Goal: Communication & Community: Answer question/provide support

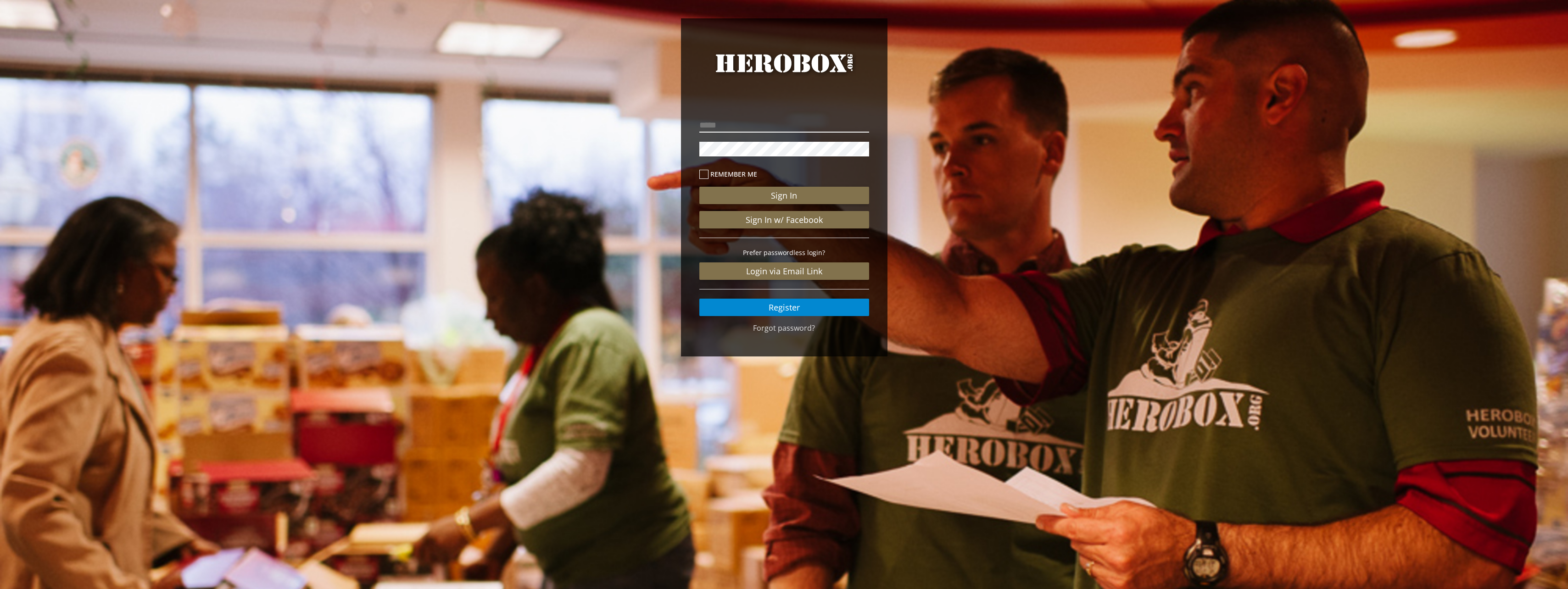
click at [776, 125] on input "email" at bounding box center [784, 125] width 169 height 15
type input "**********"
click at [700, 187] on button "Sign In" at bounding box center [784, 195] width 169 height 18
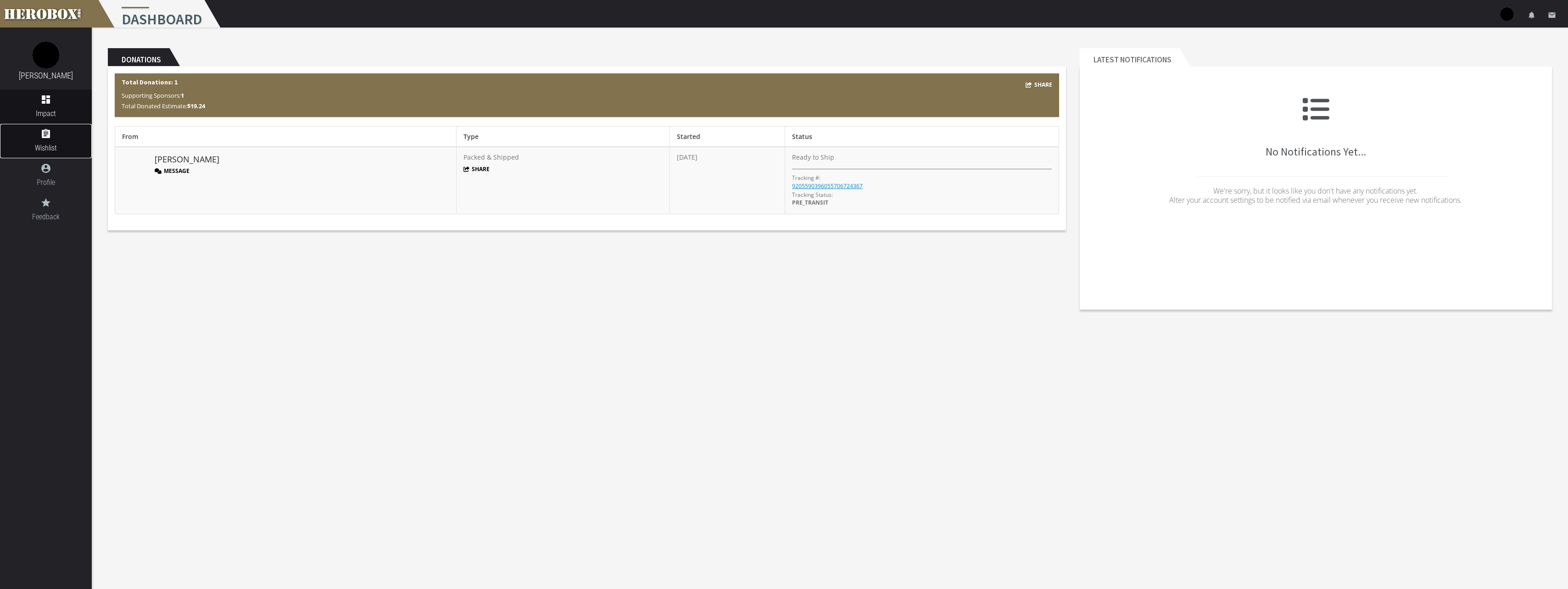
click at [46, 137] on icon "assignment" at bounding box center [46, 134] width 92 height 11
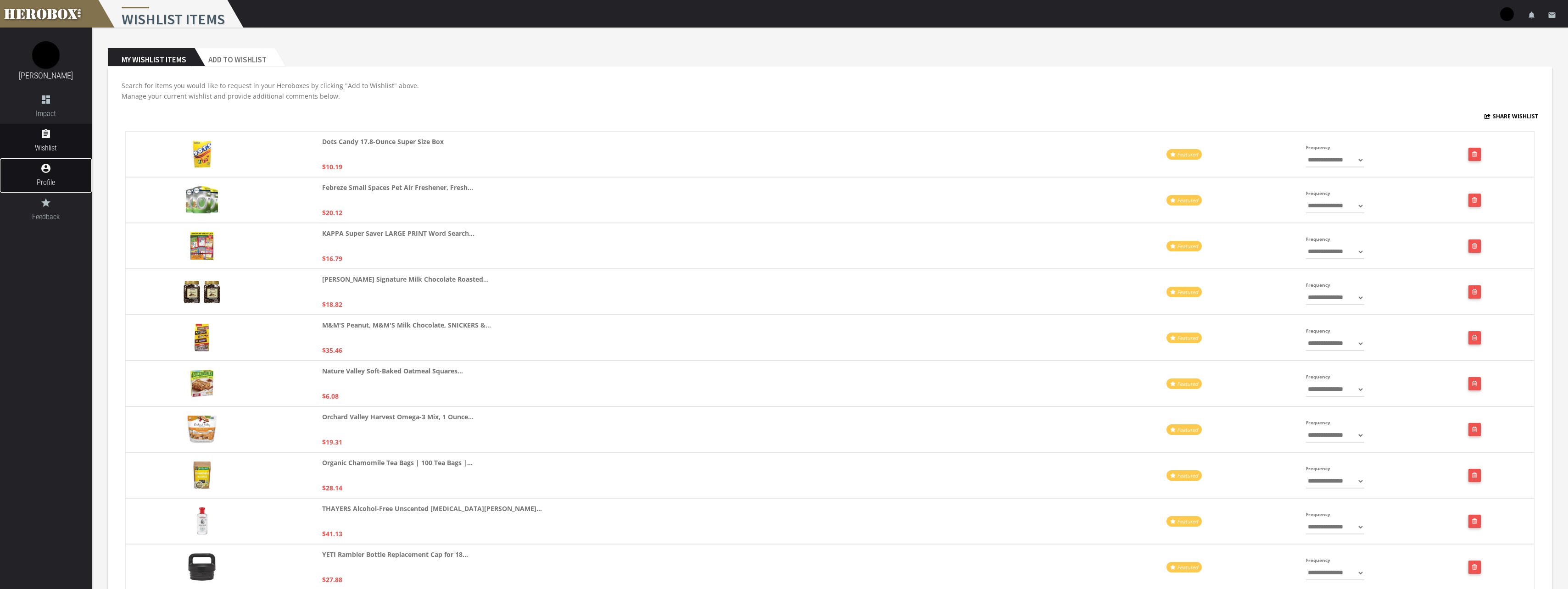
click at [51, 166] on icon "account_circle" at bounding box center [46, 169] width 92 height 11
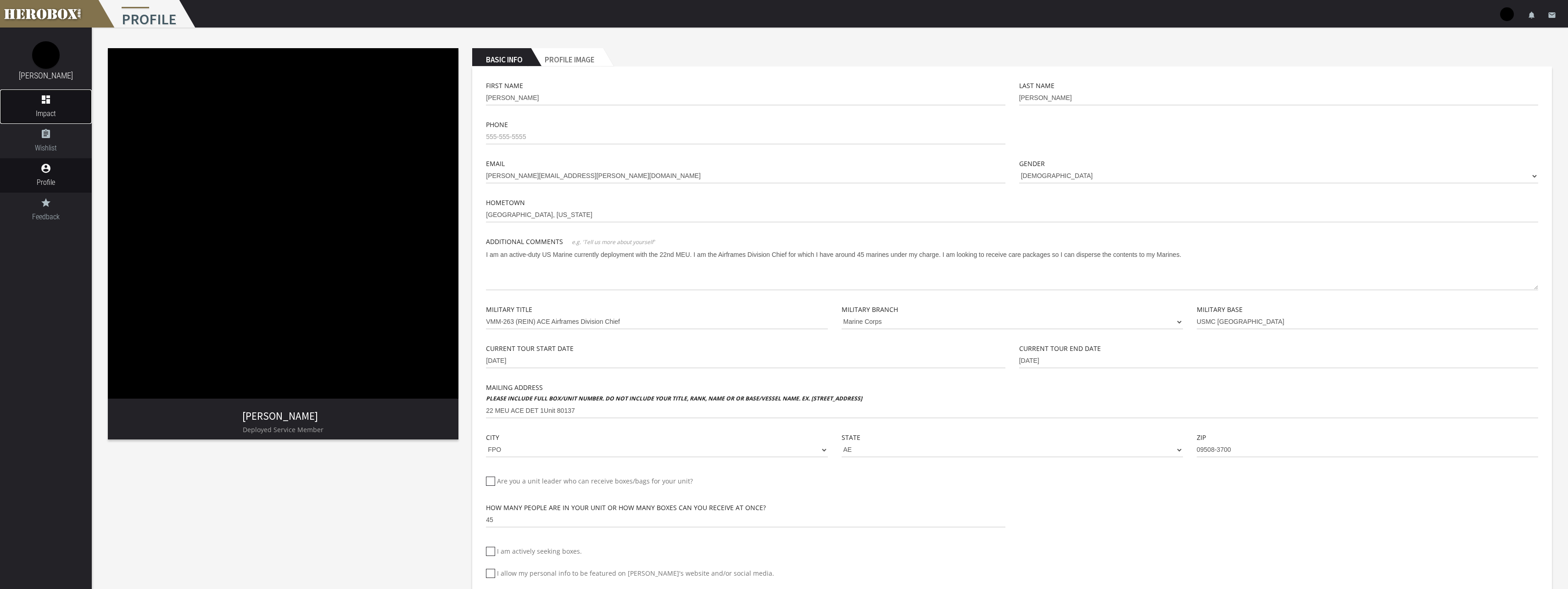
click at [51, 106] on link "dashboard Impact" at bounding box center [46, 107] width 92 height 34
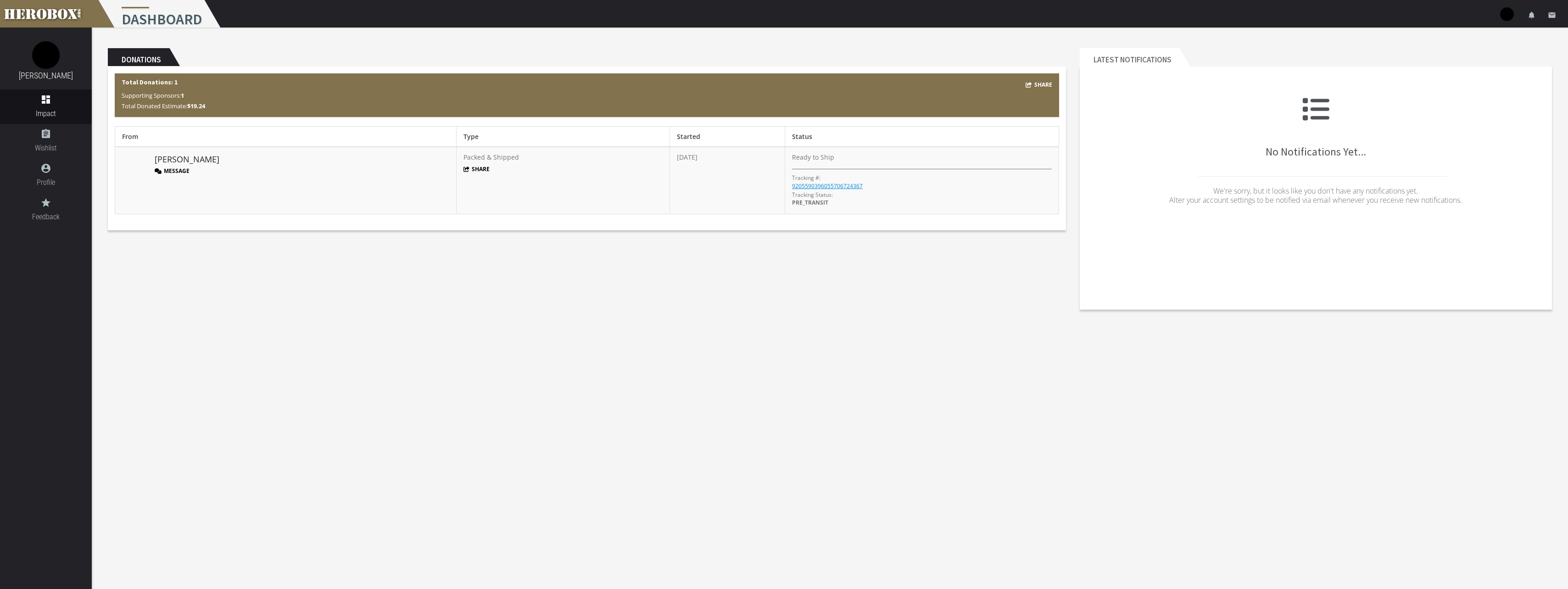
click at [178, 171] on button "Message" at bounding box center [172, 171] width 35 height 8
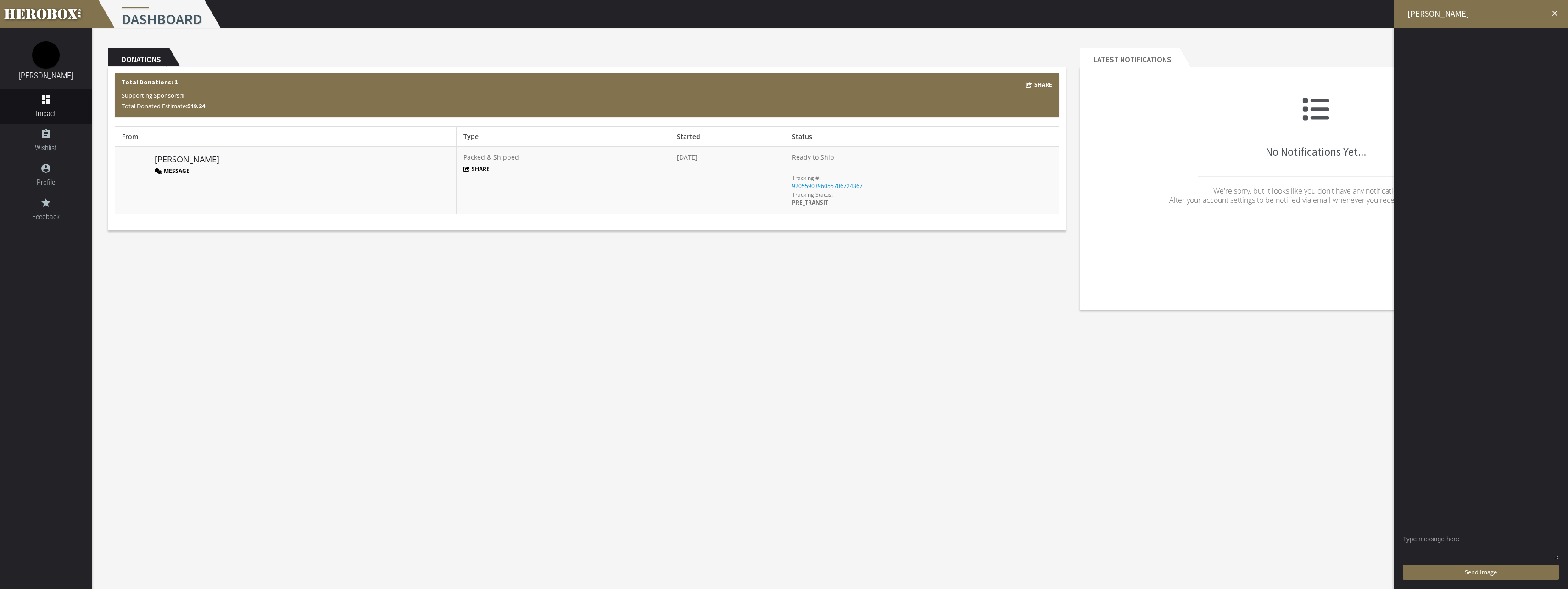
click at [1435, 541] on textarea at bounding box center [1481, 546] width 156 height 29
type textarea "Hi [PERSON_NAME]!! Just wanted to say thank you so much for the support!! It re…"
click at [1485, 568] on button "Send Message" at bounding box center [1481, 573] width 156 height 15
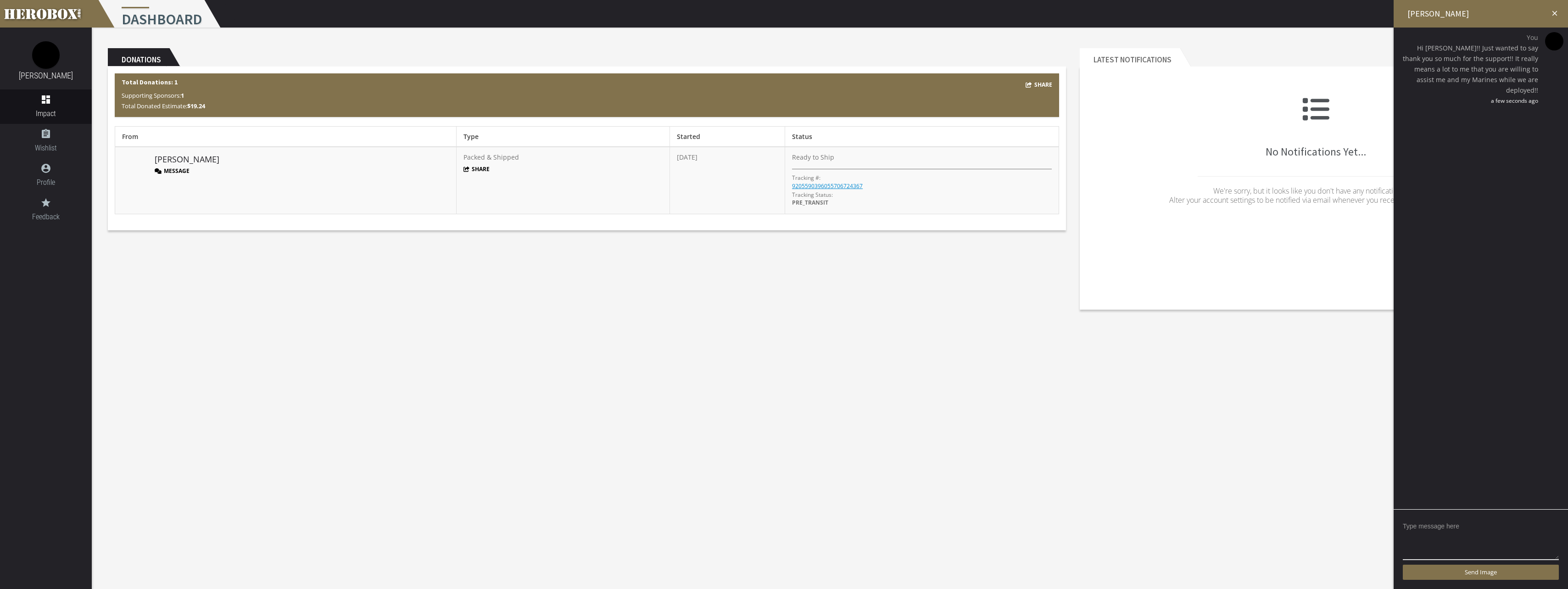
click at [1557, 11] on icon "close" at bounding box center [1555, 13] width 9 height 9
click at [827, 184] on link "9205590396055706724367" at bounding box center [827, 186] width 70 height 8
click at [1548, 9] on icon "close" at bounding box center [1549, 11] width 11 height 11
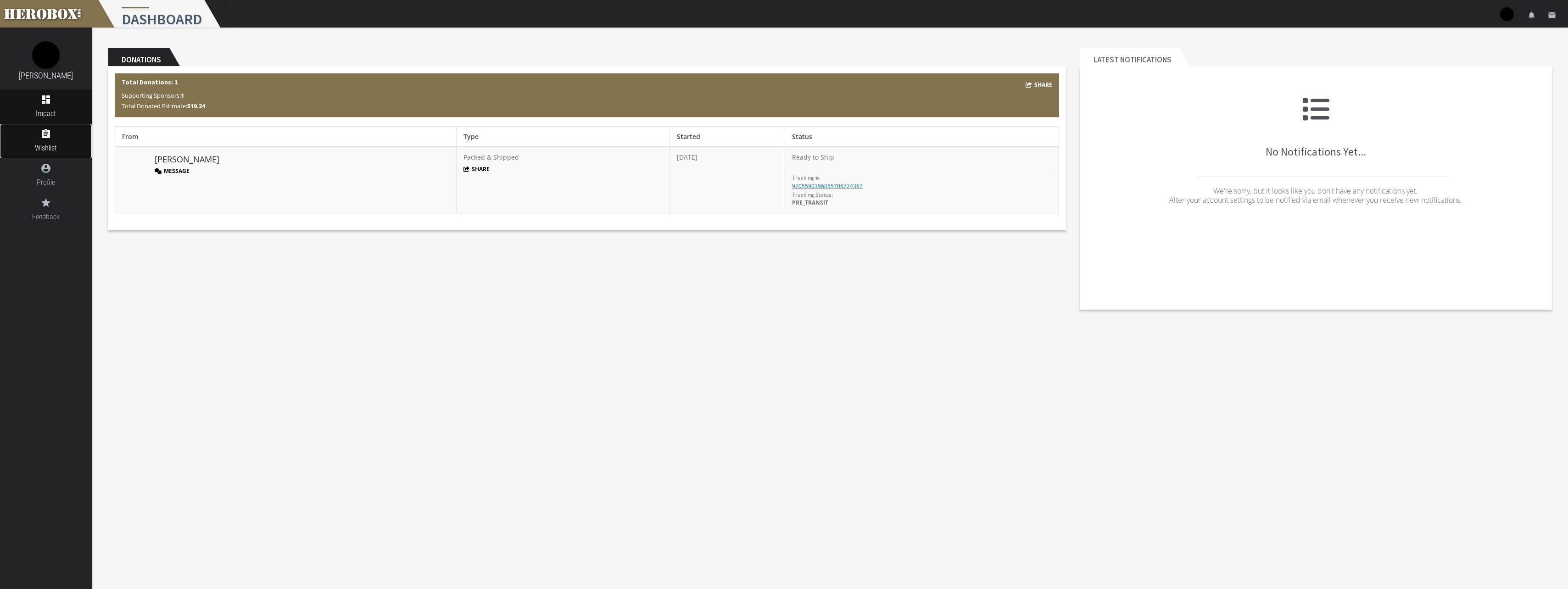
click at [51, 135] on icon "assignment" at bounding box center [46, 134] width 92 height 11
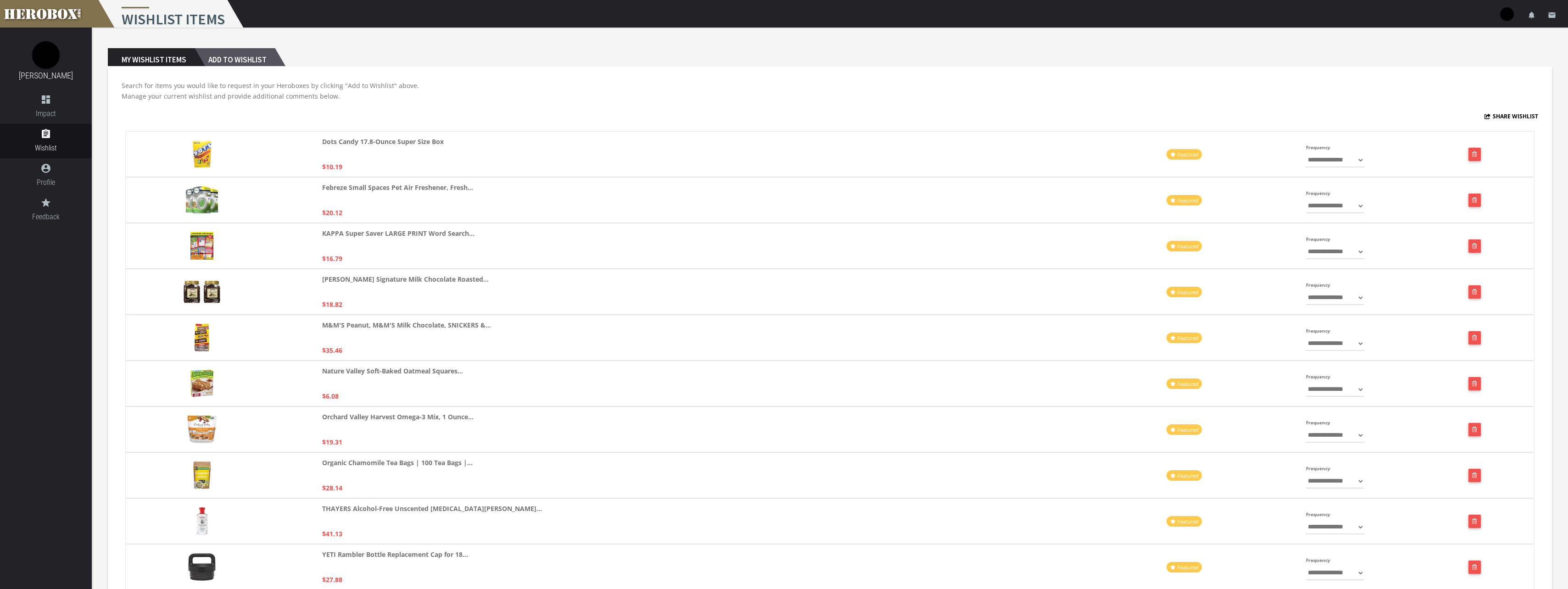
click at [235, 57] on h2 "Add to Wishlist" at bounding box center [235, 57] width 80 height 19
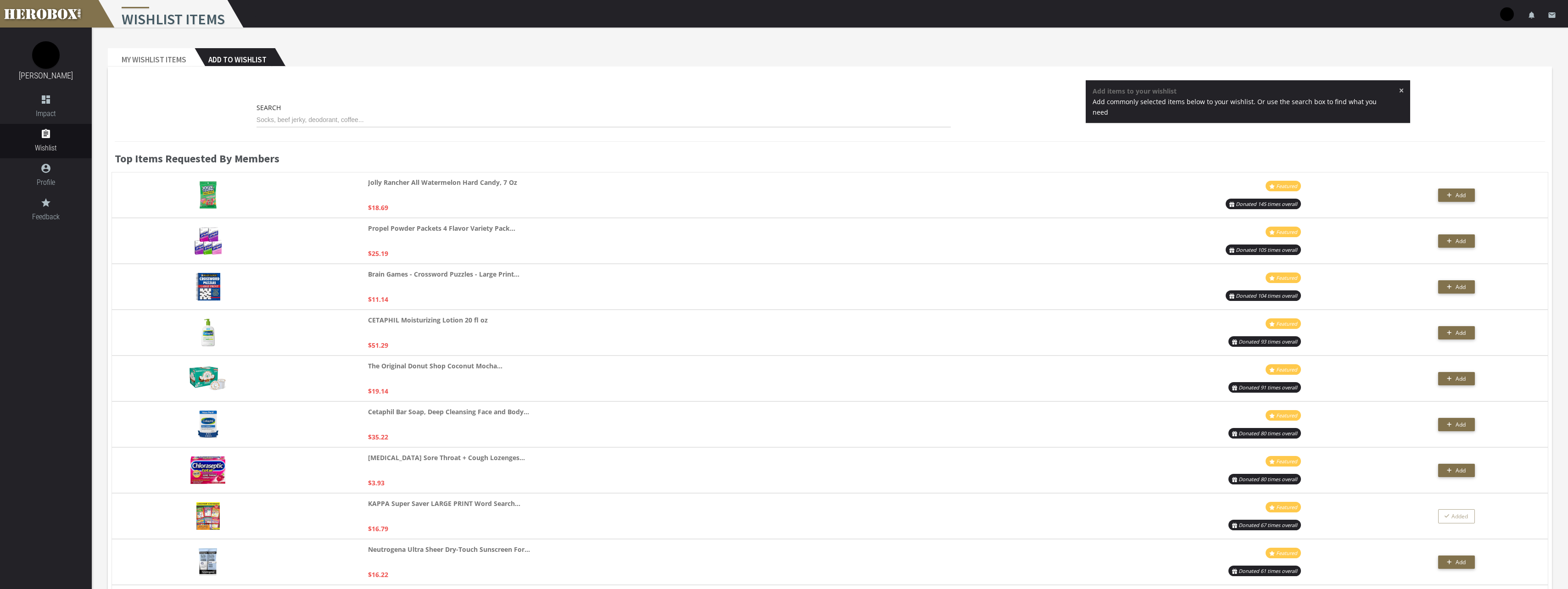
click at [1399, 87] on span "×" at bounding box center [1402, 91] width 5 height 9
